Goal: Task Accomplishment & Management: Complete application form

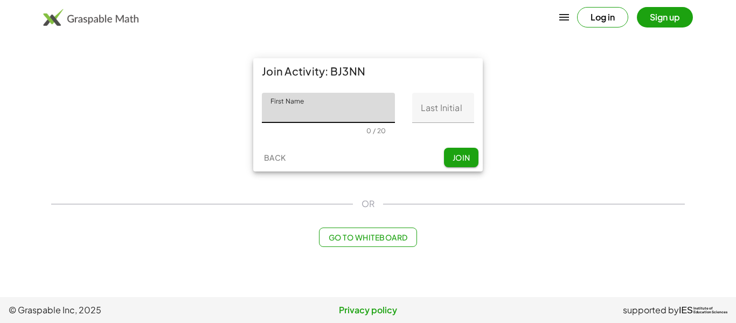
click at [318, 113] on input "First Name" at bounding box center [328, 108] width 133 height 30
type input "*****"
click at [416, 113] on input "Last Initial" at bounding box center [443, 108] width 62 height 30
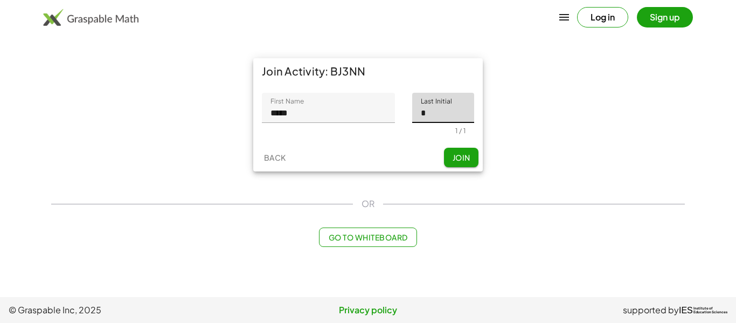
type input "*"
click at [459, 164] on button "Join" at bounding box center [461, 157] width 34 height 19
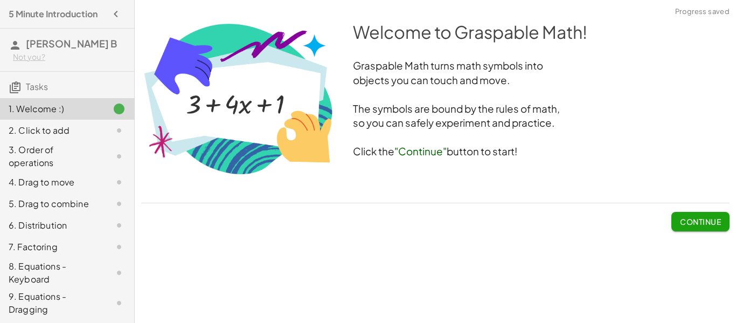
click at [704, 226] on span "Continue" at bounding box center [700, 221] width 41 height 10
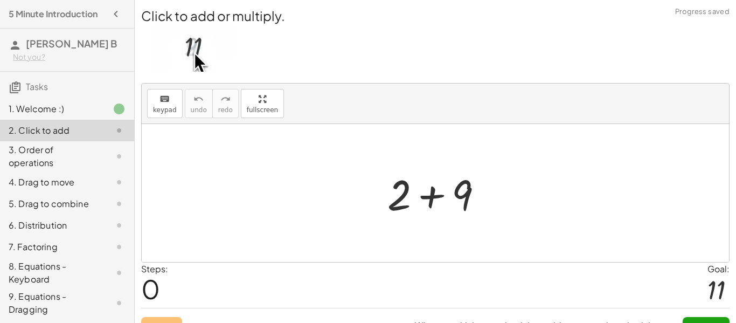
click at [542, 213] on div at bounding box center [435, 193] width 587 height 138
click at [486, 202] on div at bounding box center [439, 192] width 115 height 55
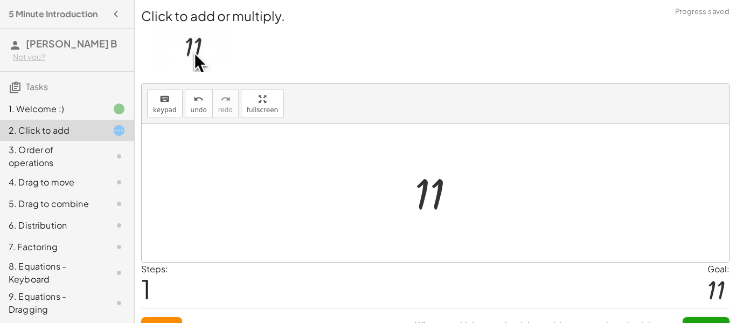
click at [425, 193] on div at bounding box center [438, 192] width 59 height 53
click at [312, 204] on div at bounding box center [435, 193] width 587 height 138
click at [200, 46] on img at bounding box center [193, 48] width 79 height 47
click at [204, 50] on img at bounding box center [193, 48] width 79 height 47
click at [220, 56] on img at bounding box center [193, 48] width 79 height 47
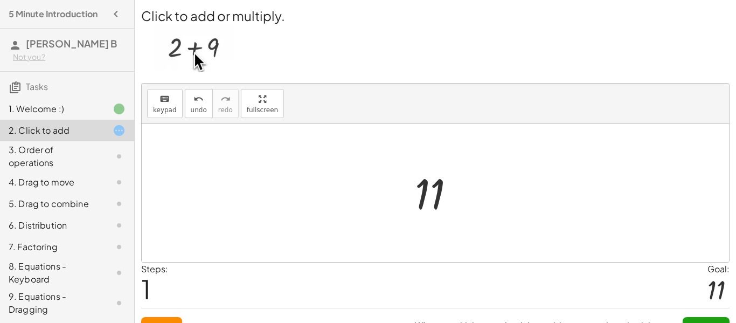
click at [386, 192] on div at bounding box center [435, 193] width 587 height 138
click at [428, 206] on div at bounding box center [438, 192] width 59 height 53
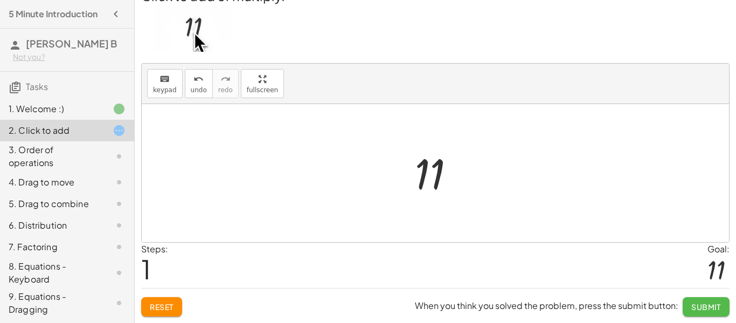
click at [693, 304] on span "Submit" at bounding box center [706, 307] width 30 height 10
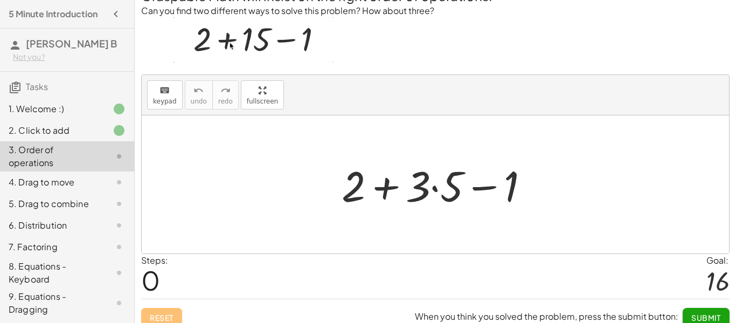
click at [475, 204] on div at bounding box center [439, 184] width 207 height 55
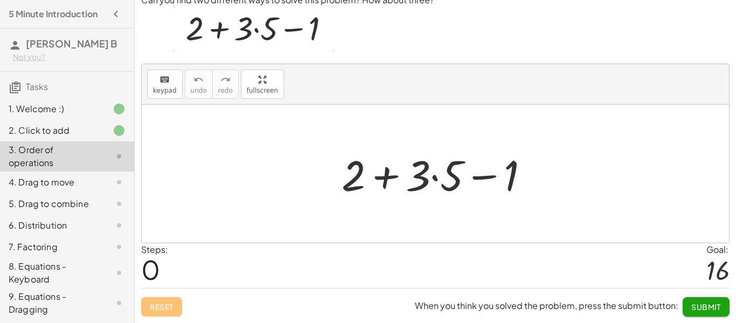
click at [446, 176] on div at bounding box center [439, 173] width 207 height 55
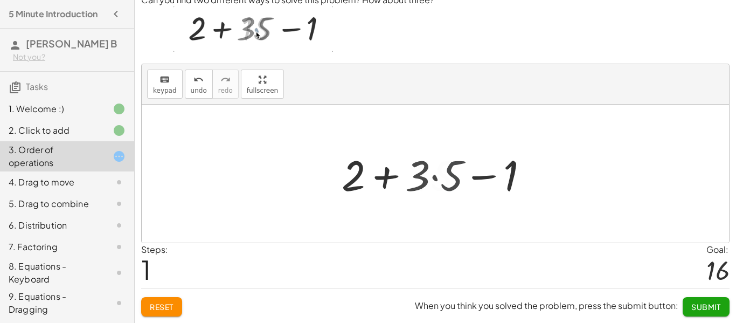
click at [446, 176] on div at bounding box center [439, 173] width 187 height 55
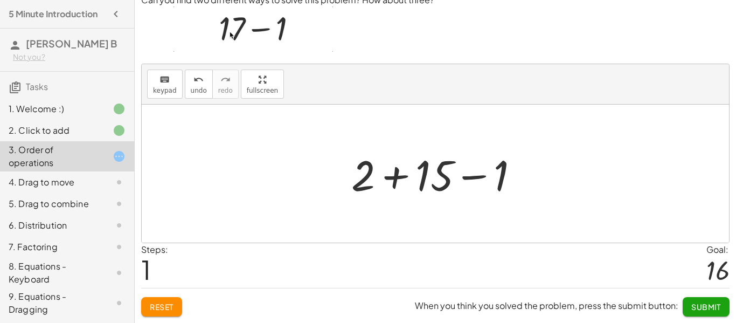
click at [511, 180] on div at bounding box center [439, 173] width 187 height 55
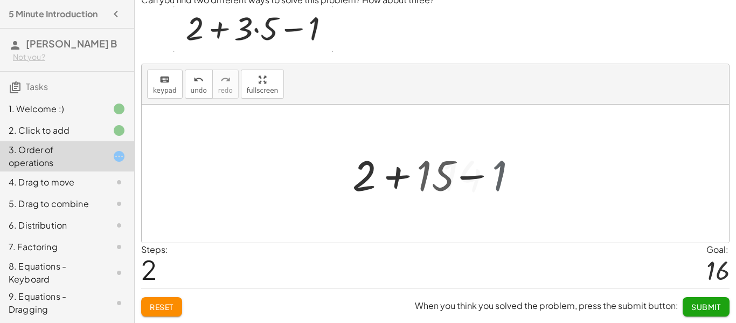
click at [511, 180] on div at bounding box center [435, 173] width 587 height 138
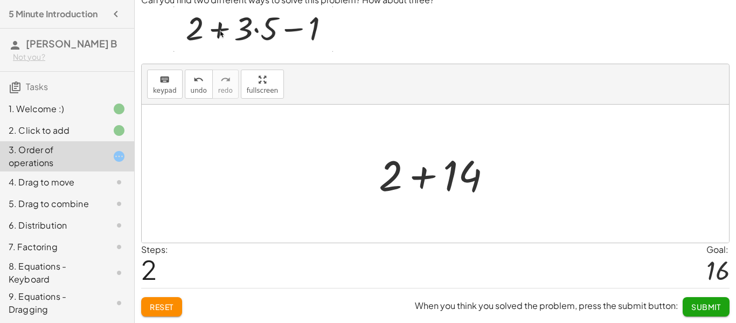
click at [473, 177] on div at bounding box center [439, 173] width 132 height 55
click at [473, 177] on div "+ 2 + · 3 · 5 − 1 + 2 + 15 − 1 + 2 + 14 16 + 2 + 14" at bounding box center [435, 173] width 82 height 59
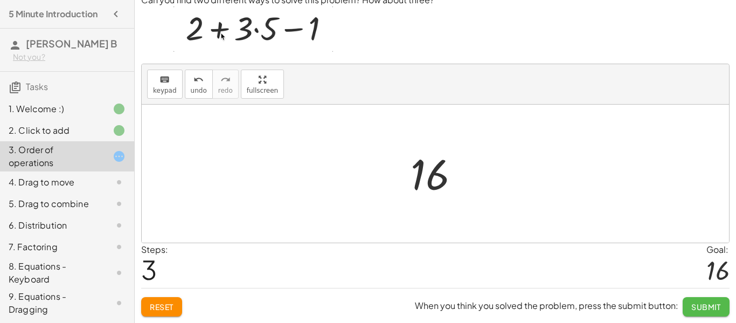
click at [699, 307] on span "Submit" at bounding box center [706, 307] width 30 height 10
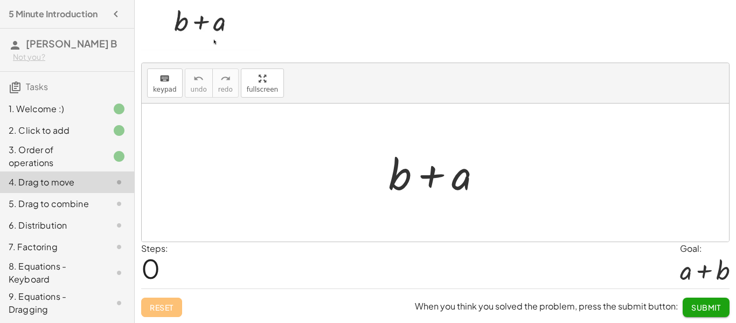
click at [451, 177] on div at bounding box center [439, 172] width 113 height 55
click at [458, 183] on div at bounding box center [439, 172] width 113 height 55
drag, startPoint x: 399, startPoint y: 176, endPoint x: 462, endPoint y: 185, distance: 63.7
click at [462, 185] on div at bounding box center [439, 172] width 113 height 55
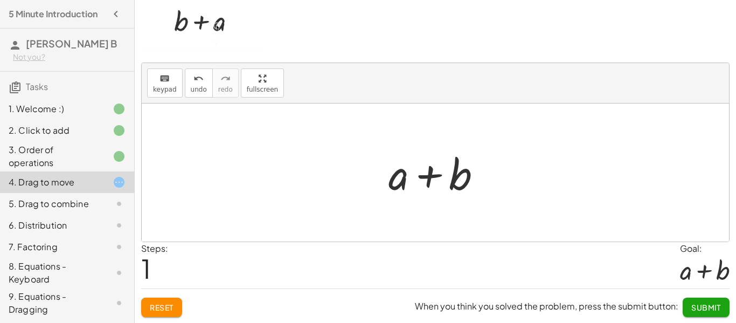
click at [711, 310] on span "Submit" at bounding box center [706, 307] width 30 height 10
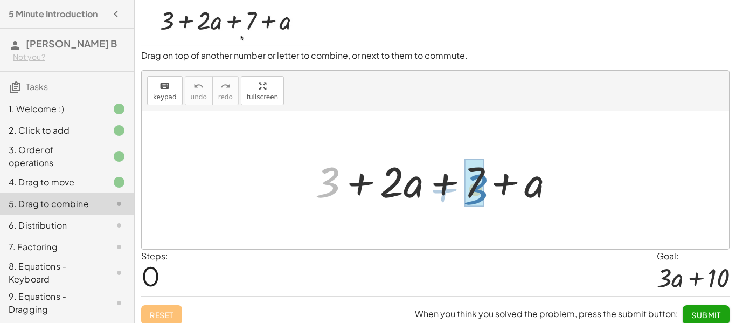
drag, startPoint x: 324, startPoint y: 183, endPoint x: 468, endPoint y: 188, distance: 144.4
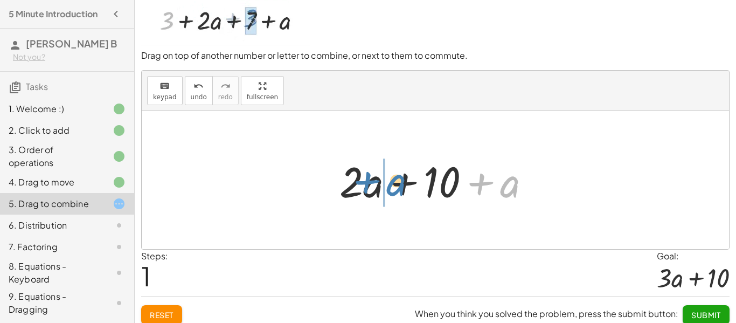
drag, startPoint x: 503, startPoint y: 193, endPoint x: 364, endPoint y: 196, distance: 139.0
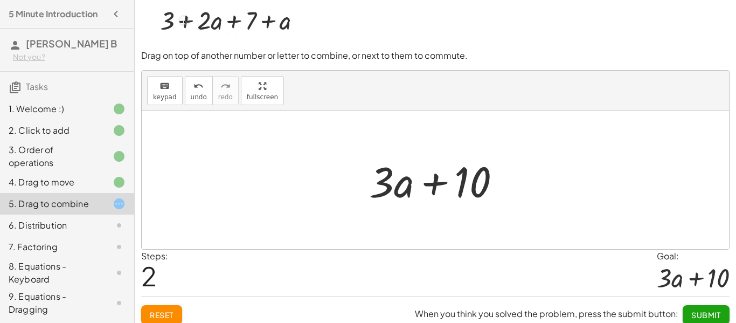
click at [697, 313] on span "Submit" at bounding box center [706, 315] width 30 height 10
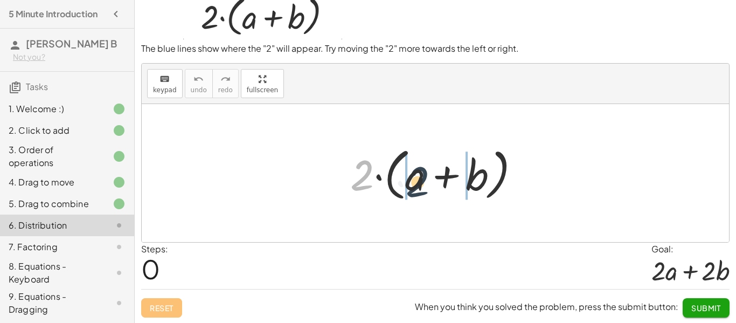
drag, startPoint x: 361, startPoint y: 183, endPoint x: 417, endPoint y: 190, distance: 56.9
click at [417, 190] on div at bounding box center [439, 173] width 189 height 62
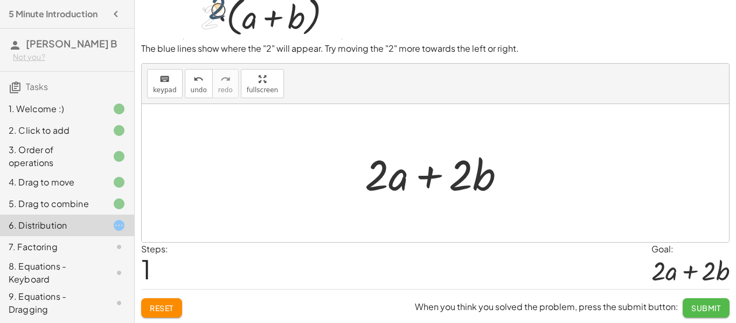
click at [691, 310] on span "Submit" at bounding box center [706, 308] width 30 height 10
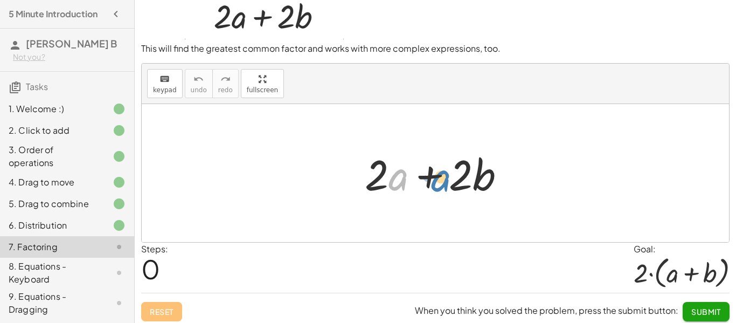
drag, startPoint x: 398, startPoint y: 183, endPoint x: 443, endPoint y: 183, distance: 45.2
click at [443, 183] on div at bounding box center [439, 172] width 160 height 55
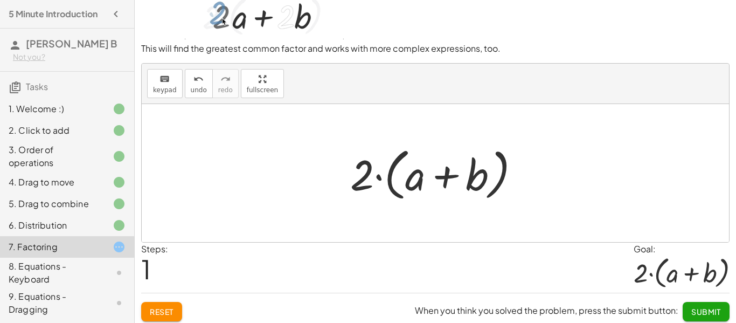
click at [702, 306] on span "Submit" at bounding box center [706, 311] width 30 height 10
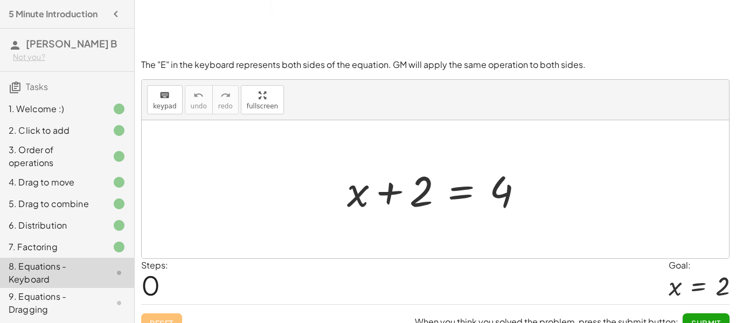
scroll to position [71, 0]
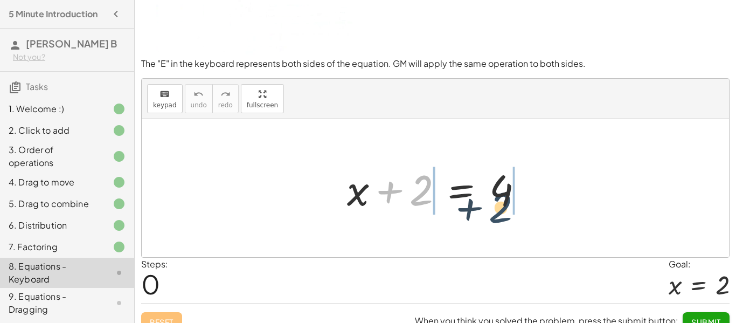
drag, startPoint x: 424, startPoint y: 188, endPoint x: 519, endPoint y: 200, distance: 95.5
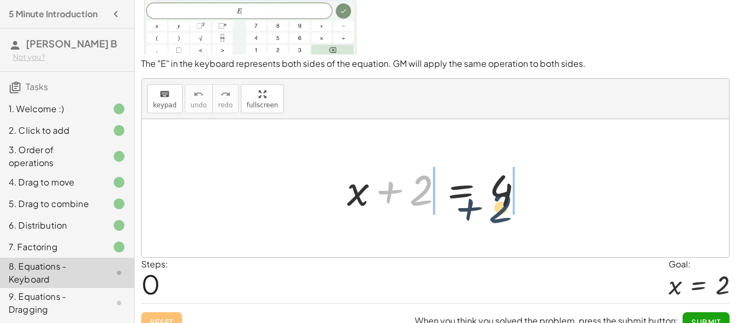
click at [519, 200] on div at bounding box center [438, 187] width 195 height 55
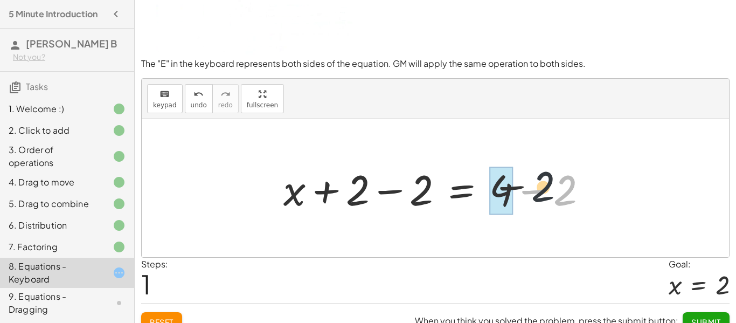
drag, startPoint x: 557, startPoint y: 202, endPoint x: 474, endPoint y: 192, distance: 83.6
click at [474, 192] on div at bounding box center [439, 187] width 323 height 55
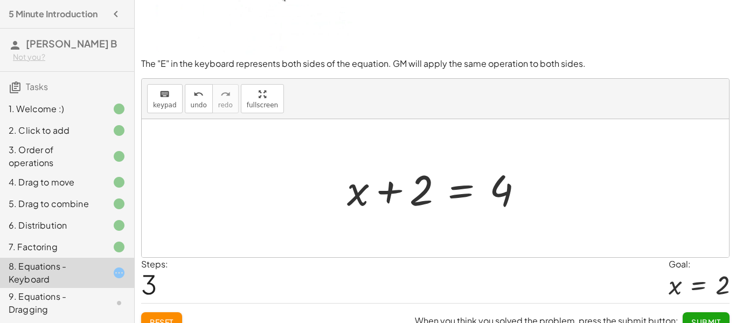
click at [170, 312] on button "Reset" at bounding box center [161, 321] width 41 height 19
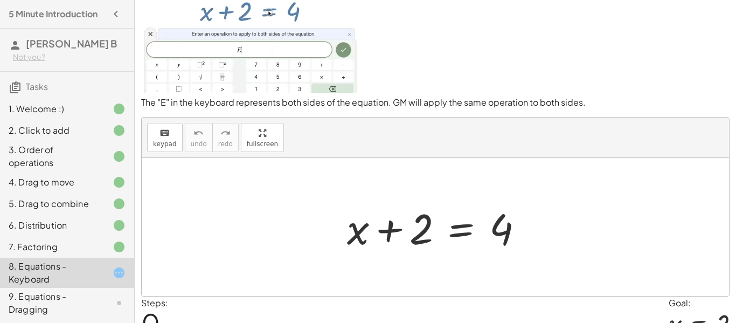
scroll to position [30, 0]
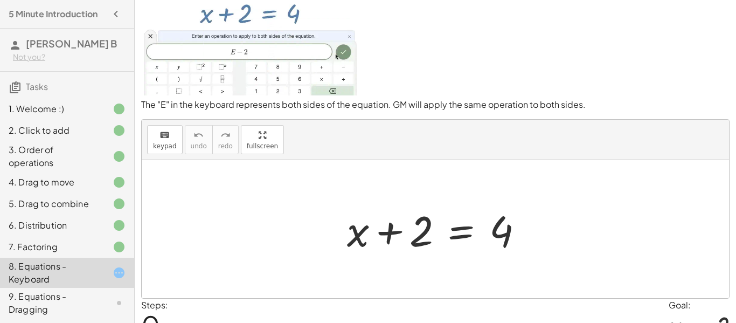
click at [451, 229] on div at bounding box center [438, 228] width 195 height 55
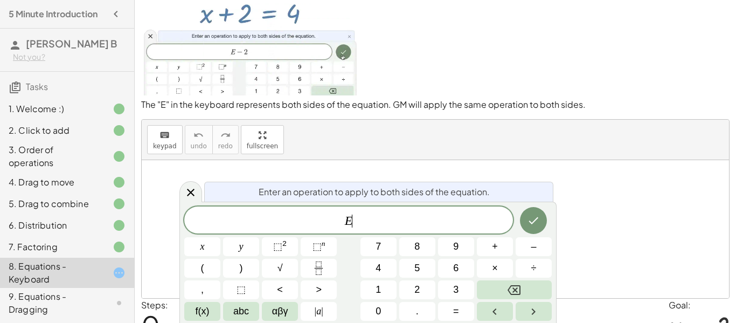
scroll to position [1, 0]
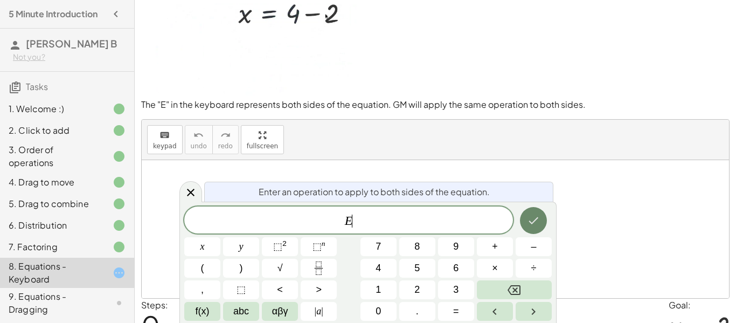
click at [530, 216] on icon "Done" at bounding box center [533, 220] width 13 height 13
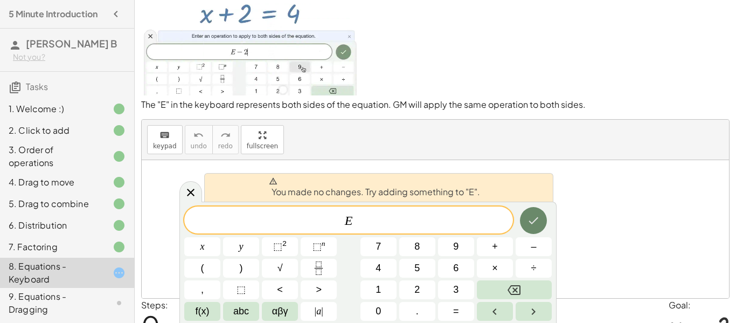
click at [529, 222] on icon "Done" at bounding box center [533, 220] width 13 height 13
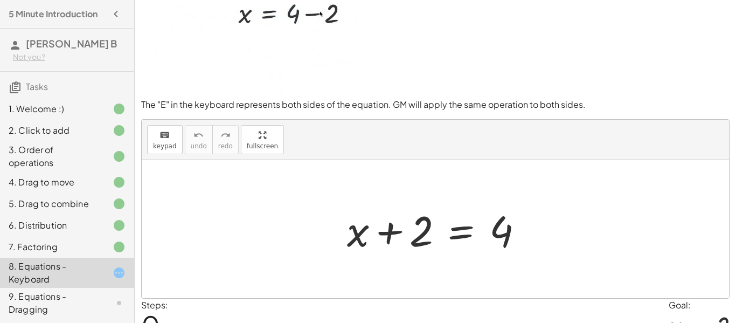
click at [497, 233] on div at bounding box center [438, 228] width 195 height 55
drag, startPoint x: 497, startPoint y: 233, endPoint x: 460, endPoint y: 243, distance: 37.7
click at [460, 243] on div at bounding box center [438, 228] width 195 height 55
drag, startPoint x: 430, startPoint y: 231, endPoint x: 481, endPoint y: 220, distance: 51.9
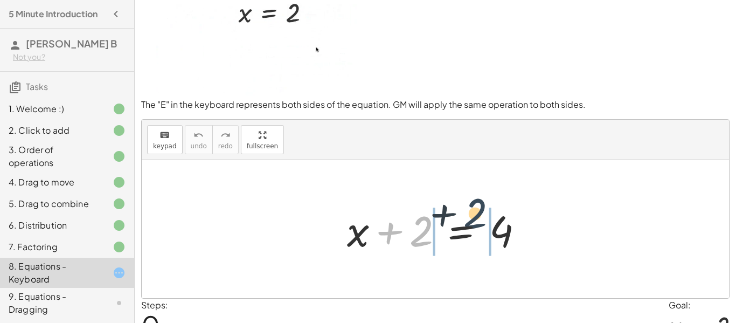
click at [481, 220] on div at bounding box center [438, 228] width 195 height 55
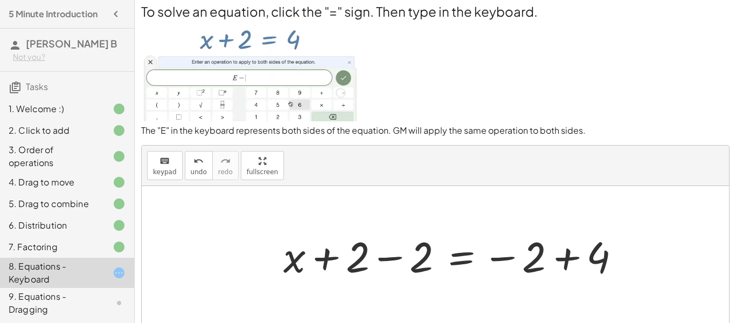
scroll to position [3, 0]
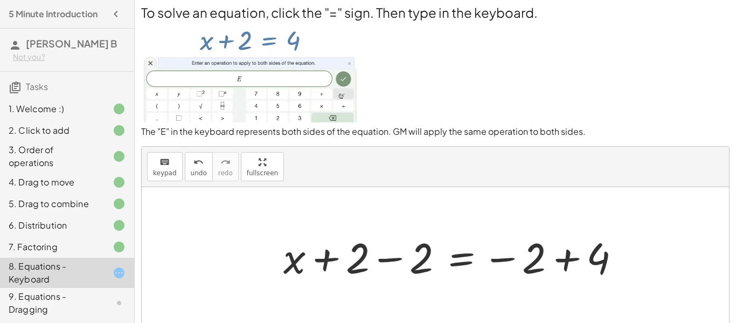
click at [390, 260] on div at bounding box center [456, 255] width 356 height 55
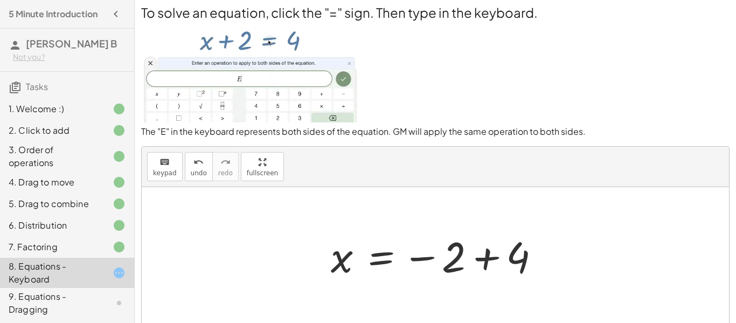
click at [492, 257] on div at bounding box center [439, 255] width 228 height 53
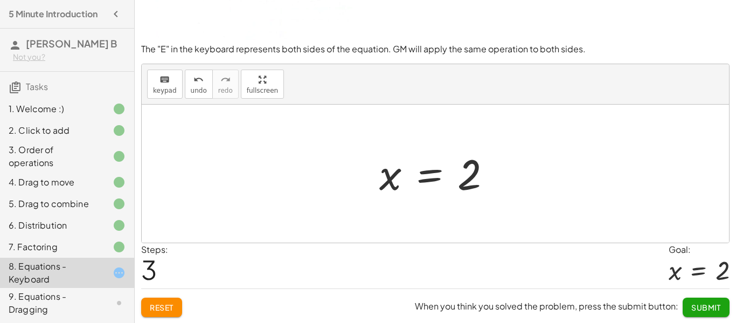
scroll to position [86, 0]
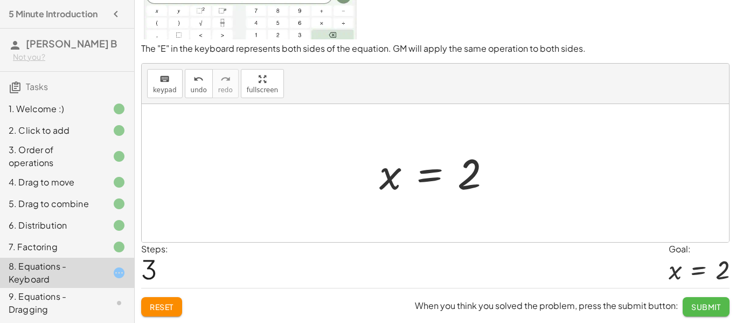
click at [717, 315] on button "Submit" at bounding box center [705, 306] width 47 height 19
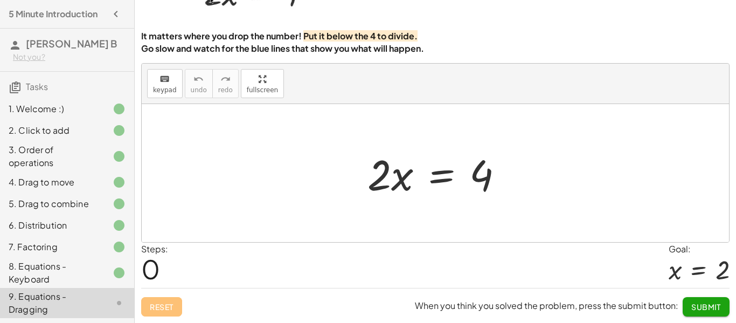
click at [717, 315] on button "Submit" at bounding box center [705, 306] width 47 height 19
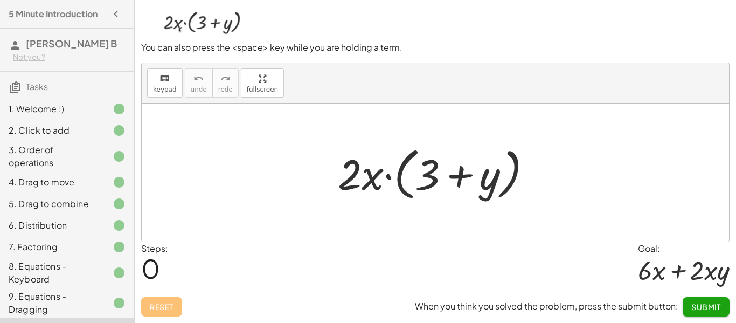
scroll to position [78, 0]
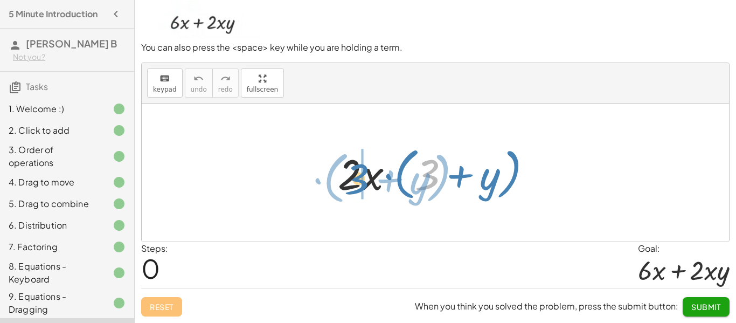
drag, startPoint x: 430, startPoint y: 168, endPoint x: 352, endPoint y: 171, distance: 78.7
click at [352, 171] on div at bounding box center [438, 173] width 213 height 62
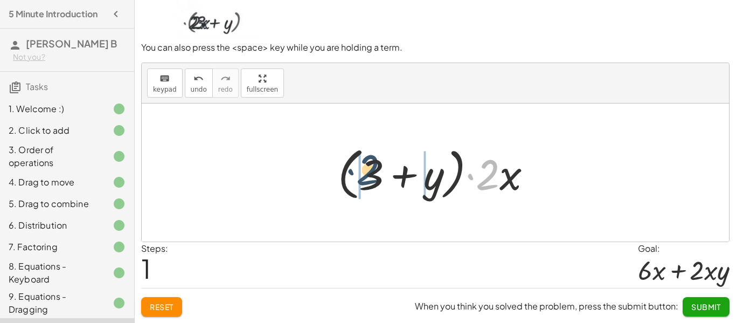
drag, startPoint x: 491, startPoint y: 178, endPoint x: 336, endPoint y: 170, distance: 155.3
click at [336, 170] on div at bounding box center [438, 173] width 213 height 62
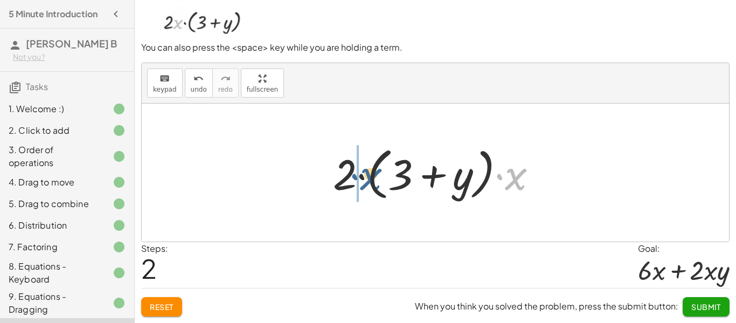
drag, startPoint x: 521, startPoint y: 183, endPoint x: 368, endPoint y: 184, distance: 152.9
click at [368, 184] on div at bounding box center [438, 173] width 223 height 62
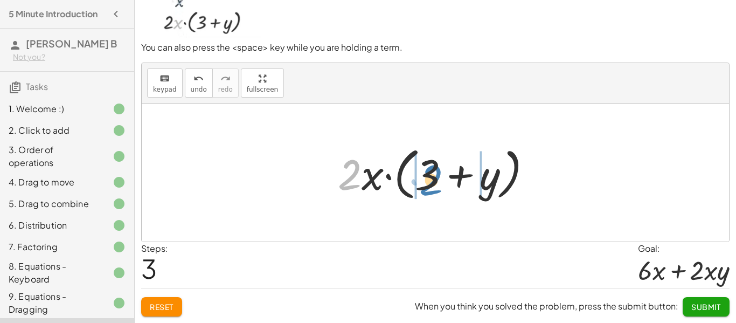
drag, startPoint x: 359, startPoint y: 181, endPoint x: 440, endPoint y: 186, distance: 81.5
click at [440, 186] on div at bounding box center [438, 173] width 213 height 62
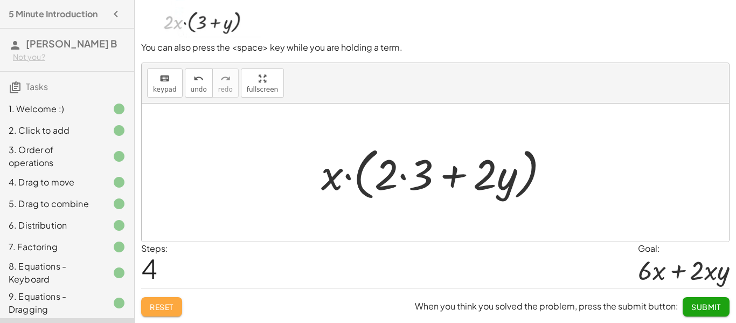
click at [152, 308] on span "Reset" at bounding box center [162, 307] width 24 height 10
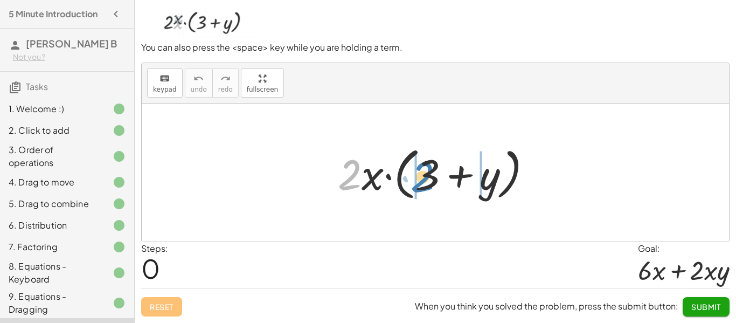
drag, startPoint x: 347, startPoint y: 182, endPoint x: 421, endPoint y: 184, distance: 74.3
click at [421, 184] on div at bounding box center [438, 173] width 213 height 62
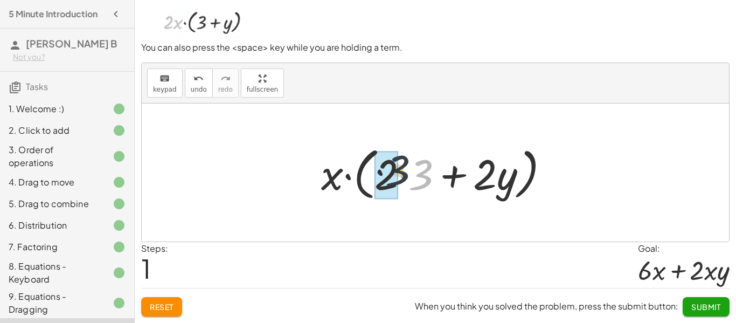
drag, startPoint x: 420, startPoint y: 188, endPoint x: 382, endPoint y: 181, distance: 38.3
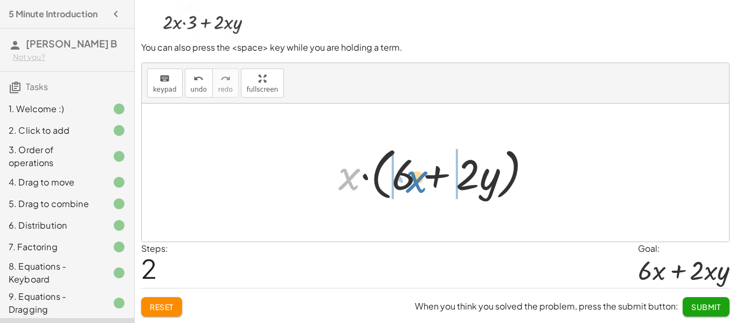
drag, startPoint x: 343, startPoint y: 186, endPoint x: 409, endPoint y: 185, distance: 66.2
click at [409, 185] on div at bounding box center [439, 173] width 213 height 62
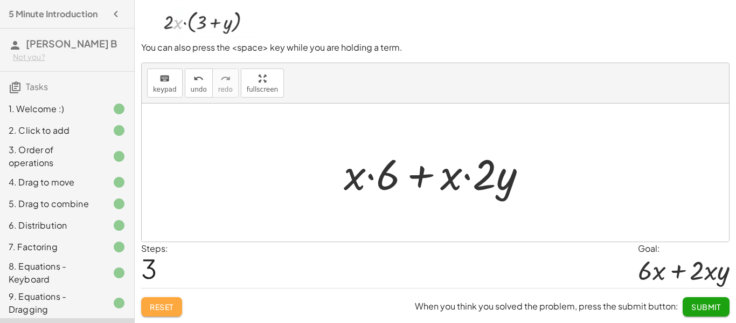
click at [150, 307] on span "Reset" at bounding box center [162, 307] width 24 height 10
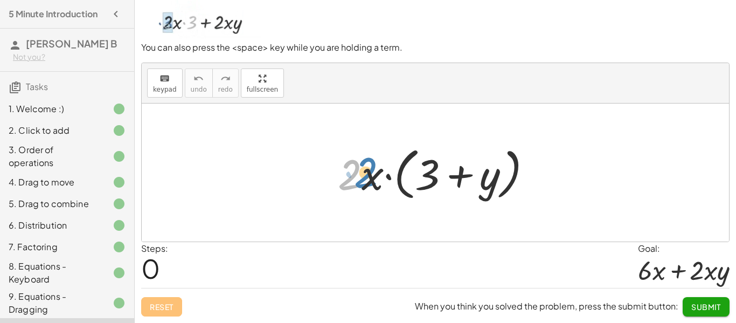
drag, startPoint x: 361, startPoint y: 182, endPoint x: 349, endPoint y: 179, distance: 12.3
click at [349, 179] on div at bounding box center [438, 173] width 213 height 62
drag, startPoint x: 367, startPoint y: 188, endPoint x: 365, endPoint y: 173, distance: 15.2
click at [365, 173] on div at bounding box center [438, 173] width 213 height 62
drag, startPoint x: 326, startPoint y: 152, endPoint x: 380, endPoint y: 186, distance: 63.4
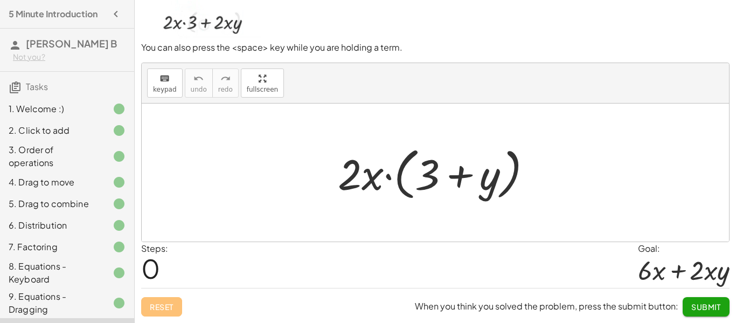
click at [380, 186] on div "· 2 · x · ( + 3 + y )" at bounding box center [435, 172] width 227 height 67
drag, startPoint x: 359, startPoint y: 179, endPoint x: 359, endPoint y: 155, distance: 24.2
click at [359, 155] on div at bounding box center [438, 173] width 213 height 62
drag, startPoint x: 378, startPoint y: 176, endPoint x: 365, endPoint y: 124, distance: 52.6
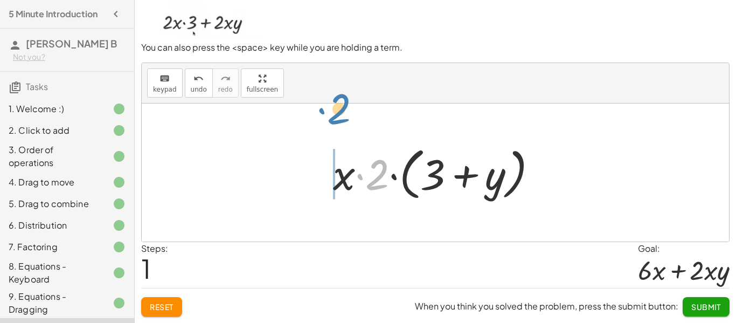
drag, startPoint x: 374, startPoint y: 185, endPoint x: 329, endPoint y: 114, distance: 83.8
click at [329, 114] on div "· 2 · x · ( + 3 + y ) · 2 · 2 · x · ( + 3 + y )" at bounding box center [435, 172] width 587 height 138
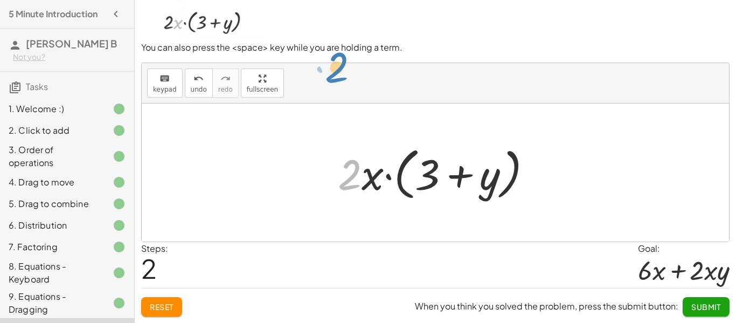
drag, startPoint x: 345, startPoint y: 183, endPoint x: 329, endPoint y: 66, distance: 117.9
drag, startPoint x: 352, startPoint y: 181, endPoint x: 416, endPoint y: 163, distance: 66.5
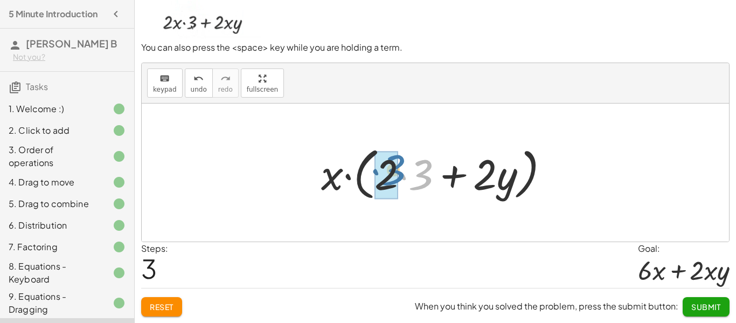
drag, startPoint x: 415, startPoint y: 181, endPoint x: 387, endPoint y: 176, distance: 28.4
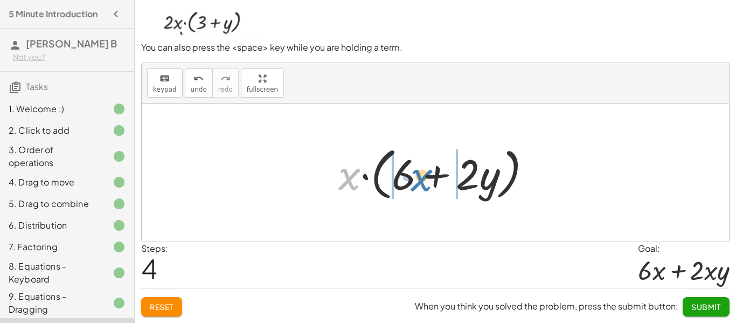
drag, startPoint x: 349, startPoint y: 178, endPoint x: 421, endPoint y: 179, distance: 72.2
click at [421, 179] on div at bounding box center [439, 173] width 213 height 62
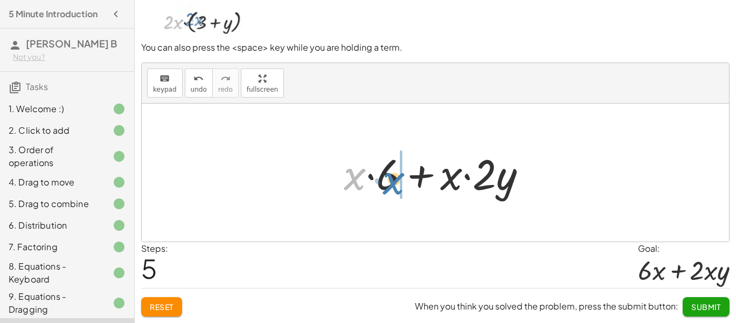
drag, startPoint x: 342, startPoint y: 182, endPoint x: 382, endPoint y: 186, distance: 40.1
click at [382, 186] on div at bounding box center [439, 172] width 202 height 55
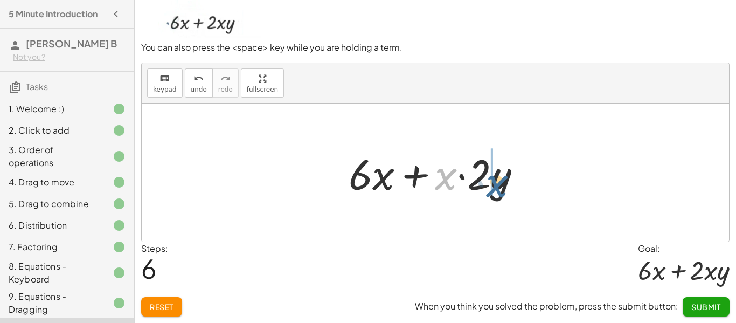
drag, startPoint x: 445, startPoint y: 184, endPoint x: 496, endPoint y: 191, distance: 51.0
click at [496, 191] on div at bounding box center [439, 172] width 192 height 55
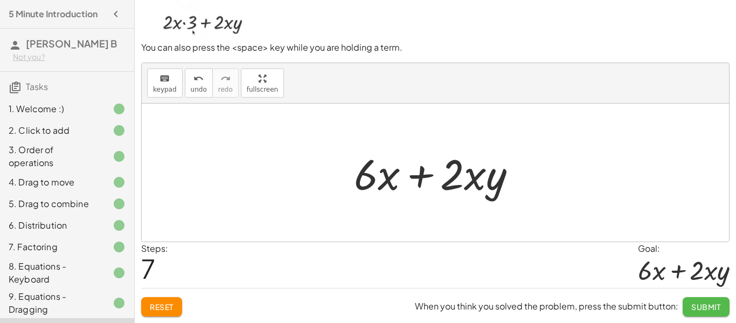
click at [696, 310] on span "Submit" at bounding box center [706, 307] width 30 height 10
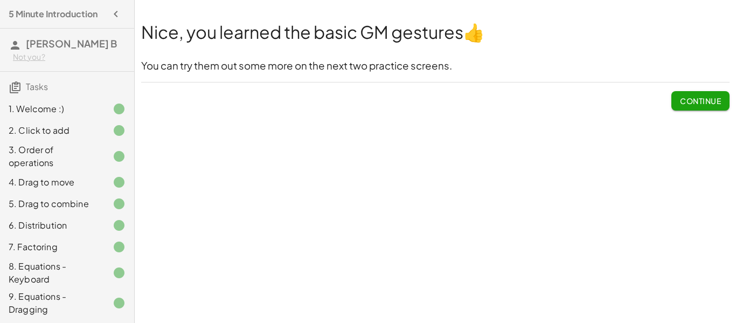
click at [720, 101] on span "Continue" at bounding box center [700, 101] width 41 height 10
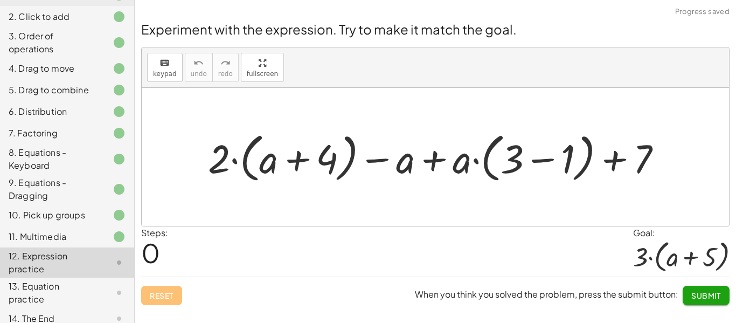
scroll to position [144, 0]
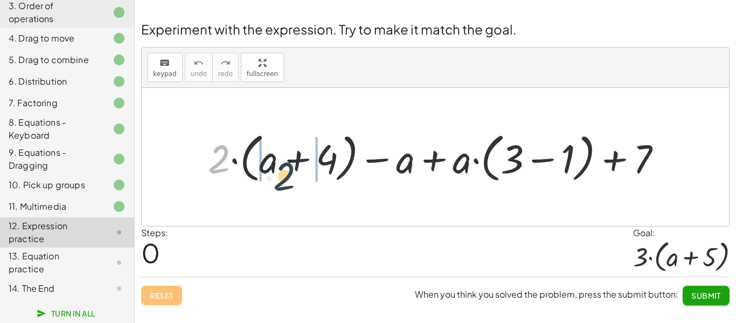
drag, startPoint x: 275, startPoint y: 175, endPoint x: 281, endPoint y: 176, distance: 6.6
click at [282, 176] on div at bounding box center [438, 157] width 473 height 58
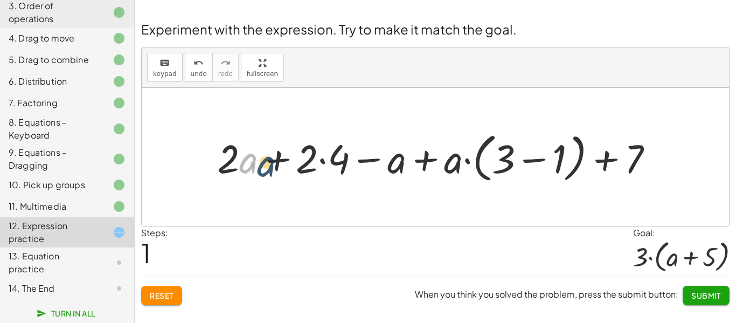
drag, startPoint x: 246, startPoint y: 166, endPoint x: 263, endPoint y: 168, distance: 17.3
click at [263, 168] on div at bounding box center [439, 157] width 455 height 58
click at [698, 300] on button "Submit" at bounding box center [705, 294] width 47 height 19
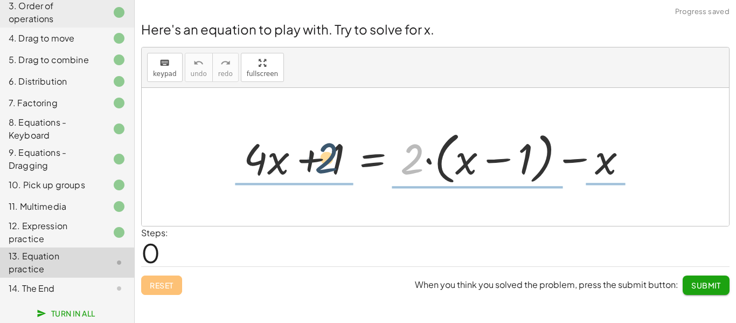
drag, startPoint x: 418, startPoint y: 157, endPoint x: 292, endPoint y: 157, distance: 126.0
click at [292, 157] on div at bounding box center [439, 157] width 403 height 62
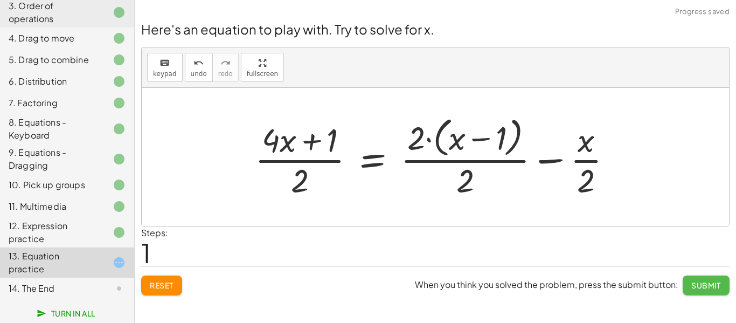
click at [725, 286] on button "Submit" at bounding box center [705, 284] width 47 height 19
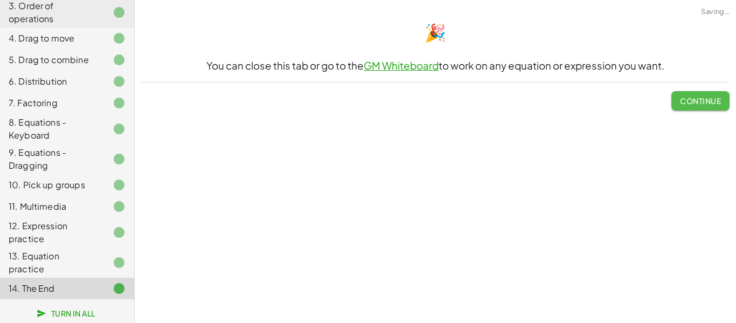
click at [696, 107] on button "Continue" at bounding box center [700, 100] width 58 height 19
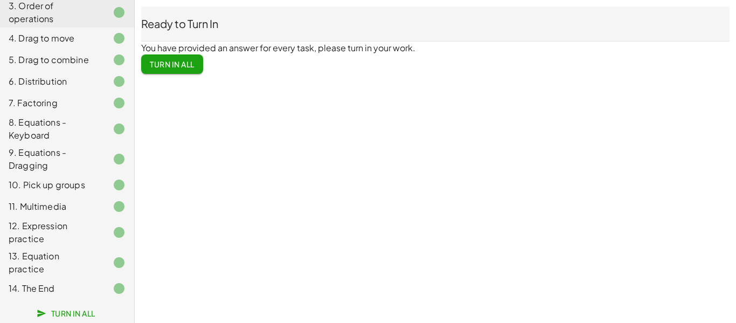
click at [158, 66] on span "Turn In All" at bounding box center [172, 64] width 45 height 10
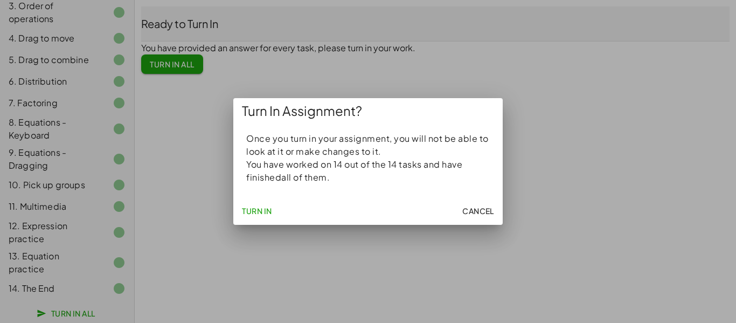
click at [272, 209] on button "Turn In" at bounding box center [256, 210] width 39 height 19
